Goal: Find specific page/section: Find specific page/section

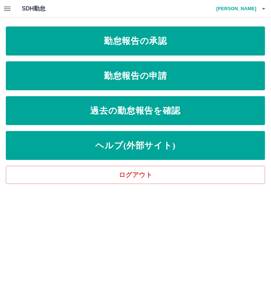
click at [7, 11] on icon "button" at bounding box center [7, 8] width 9 height 9
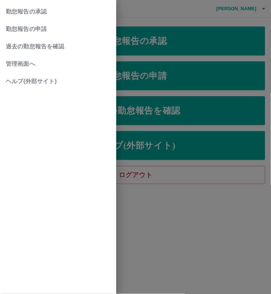
click at [40, 70] on link "管理画面へ" at bounding box center [58, 63] width 116 height 17
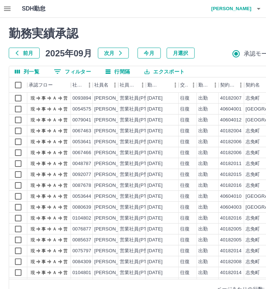
click at [58, 70] on icon "フィルター表示" at bounding box center [57, 71] width 7 height 4
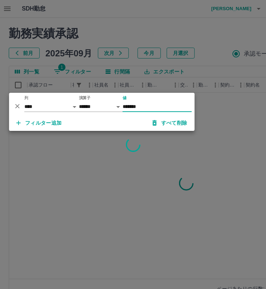
type input "*******"
click at [172, 192] on div at bounding box center [133, 144] width 266 height 289
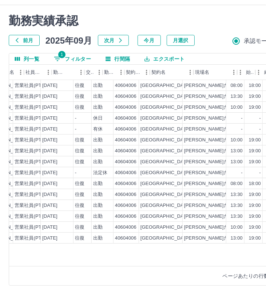
scroll to position [0, 106]
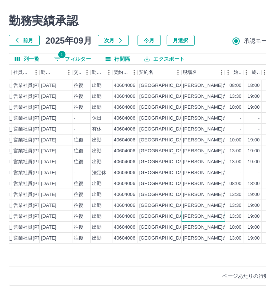
click at [210, 218] on div "[PERSON_NAME]だっこ第1クラブ" at bounding box center [221, 216] width 76 height 7
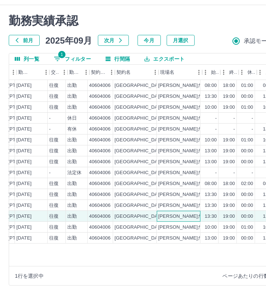
scroll to position [0, 136]
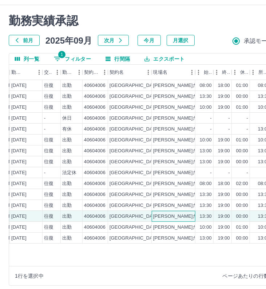
click at [167, 216] on div "[PERSON_NAME]だっこ第1クラブ" at bounding box center [191, 216] width 76 height 7
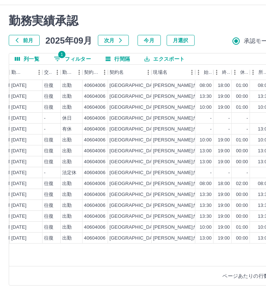
click at [171, 252] on div "0053630 [PERSON_NAME] 営業社員(PT契約) [DATE] 往復 出勤 40604006 [GEOGRAPHIC_DATA][PERSON…" at bounding box center [190, 173] width 635 height 186
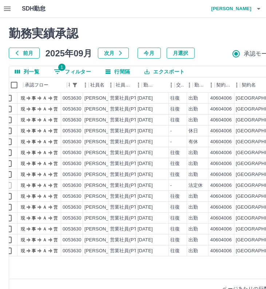
scroll to position [0, 0]
